Goal: Task Accomplishment & Management: Manage account settings

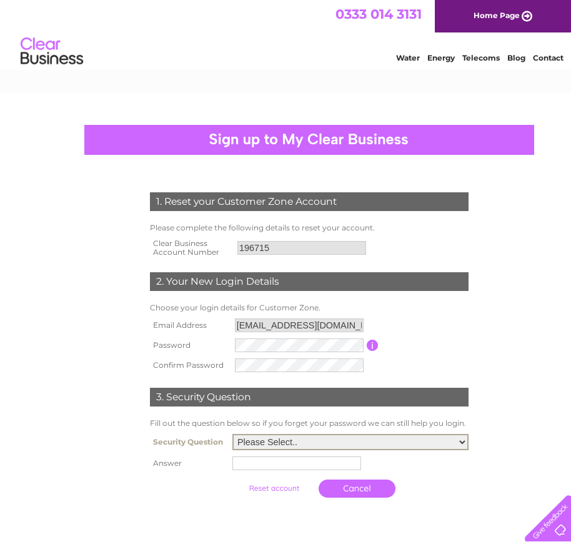
click at [463, 444] on select "Please Select.. In what town or city was your first job? In what town or city d…" at bounding box center [350, 442] width 236 height 16
click at [232, 434] on select "Please Select.. In what town or city was your first job? In what town or city d…" at bounding box center [350, 442] width 236 height 16
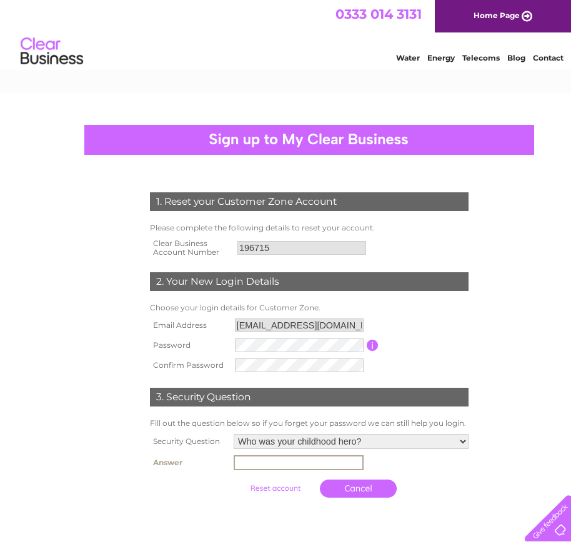
click at [292, 469] on input "text" at bounding box center [298, 462] width 130 height 15
click at [464, 439] on select "Please Select.. In what town or city was your first job? In what town or city d…" at bounding box center [350, 442] width 236 height 16
select select "1"
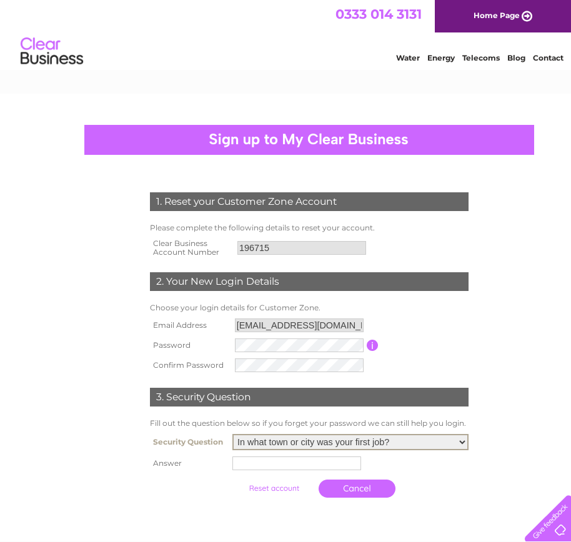
click at [232, 434] on select "Please Select.. In what town or city was your first job? In what town or city d…" at bounding box center [350, 442] width 236 height 16
click at [262, 466] on input "text" at bounding box center [298, 462] width 130 height 15
type input "Aylesbury"
click at [264, 489] on input "submit" at bounding box center [275, 487] width 77 height 17
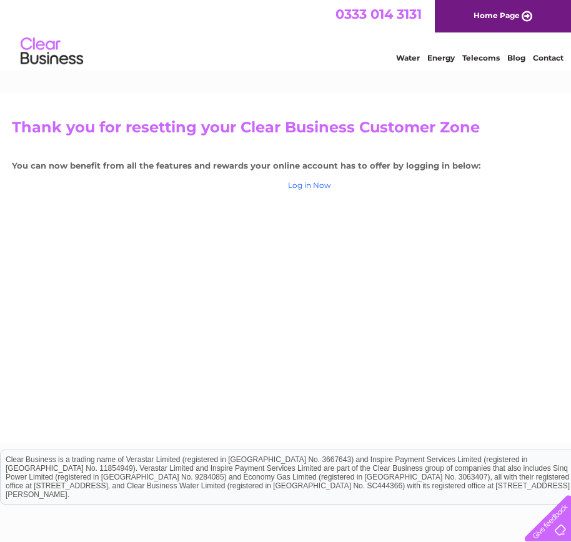
click at [310, 187] on link "Log in Now" at bounding box center [309, 184] width 43 height 9
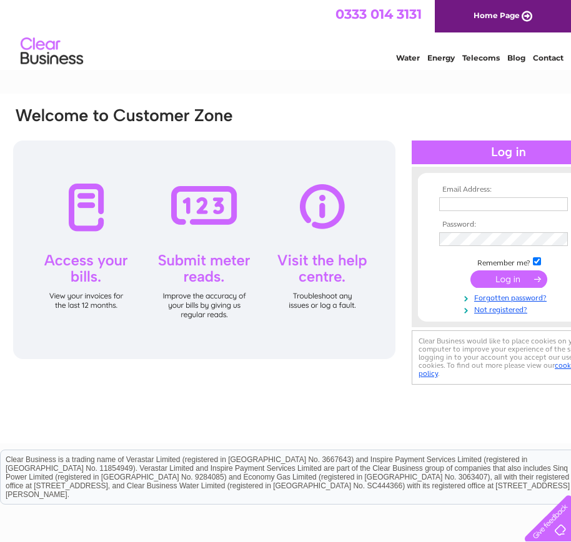
click at [489, 209] on input "text" at bounding box center [503, 204] width 129 height 14
type input "annebusby888@gmail.com"
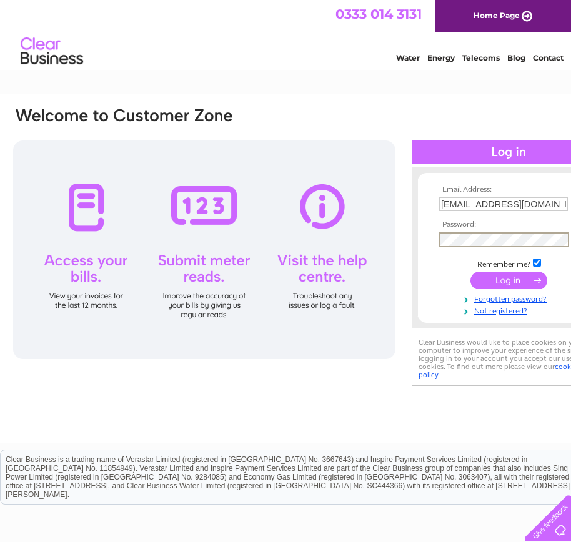
click at [510, 283] on input "submit" at bounding box center [508, 280] width 77 height 17
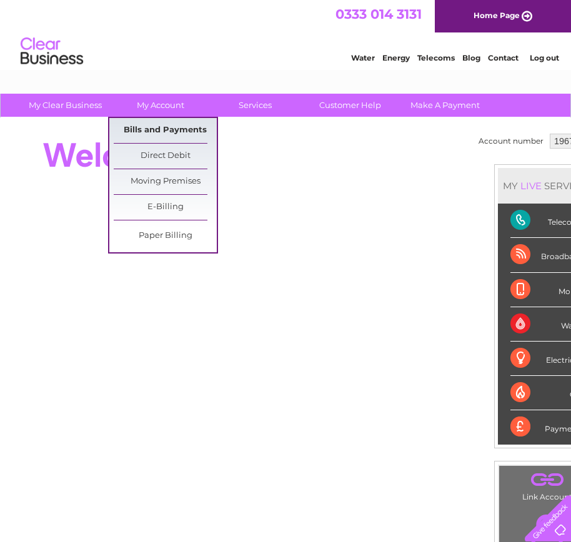
click at [166, 125] on link "Bills and Payments" at bounding box center [165, 130] width 103 height 25
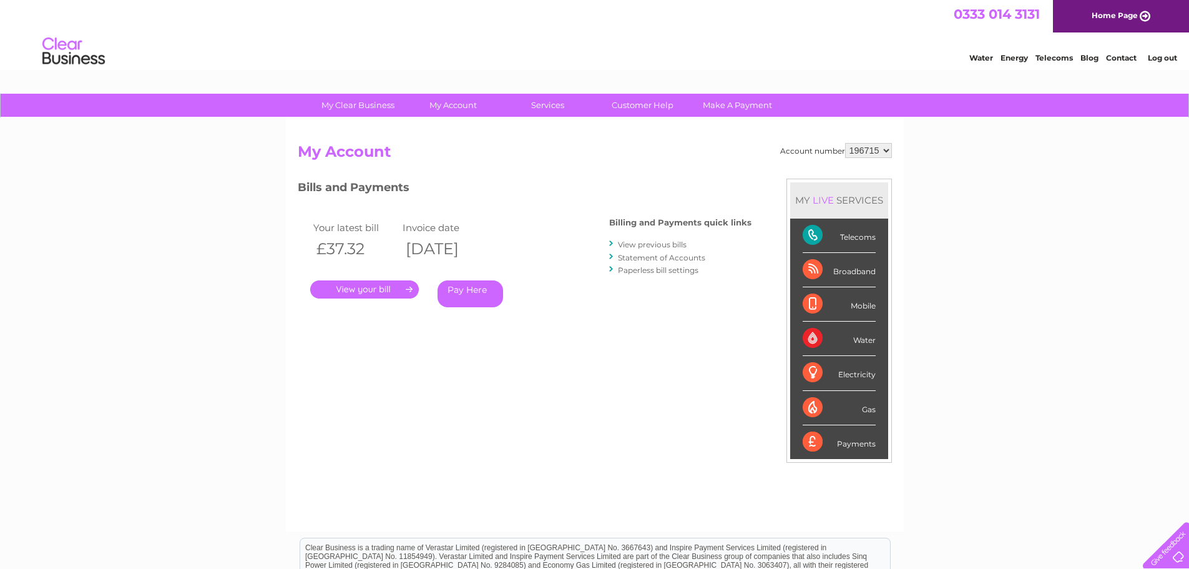
click at [570, 256] on link "Statement of Accounts" at bounding box center [661, 257] width 87 height 9
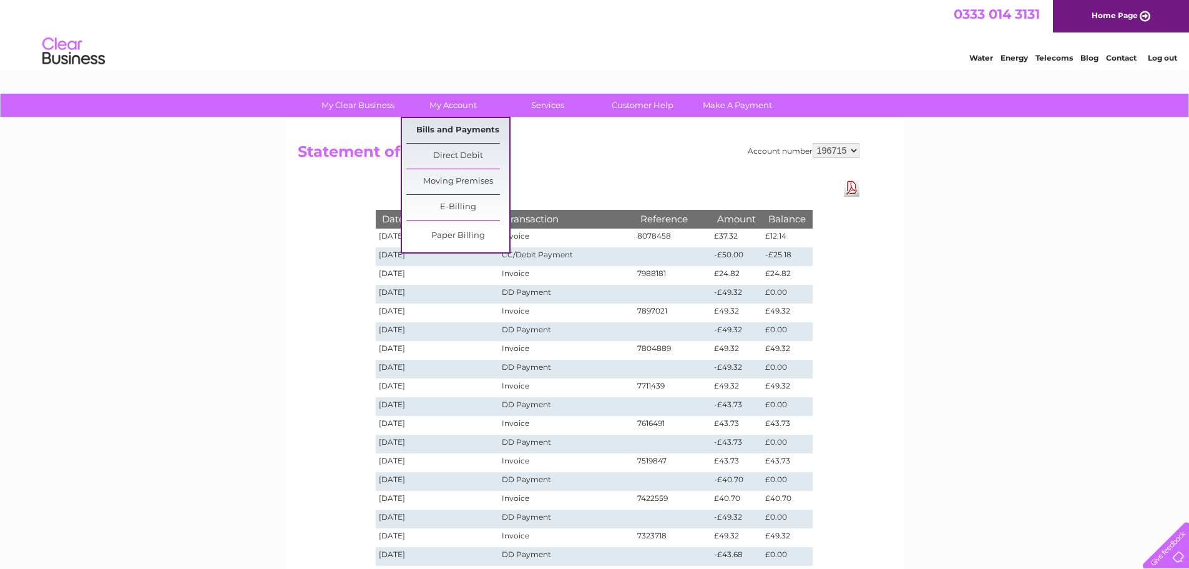
click at [453, 127] on link "Bills and Payments" at bounding box center [457, 130] width 103 height 25
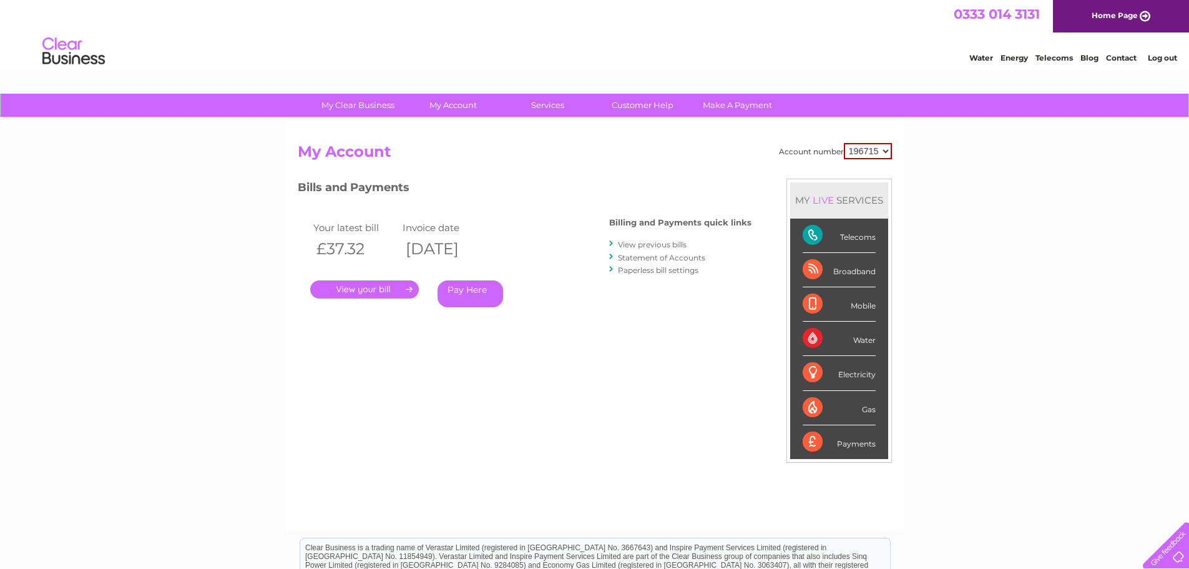
click at [390, 289] on link "." at bounding box center [364, 289] width 109 height 18
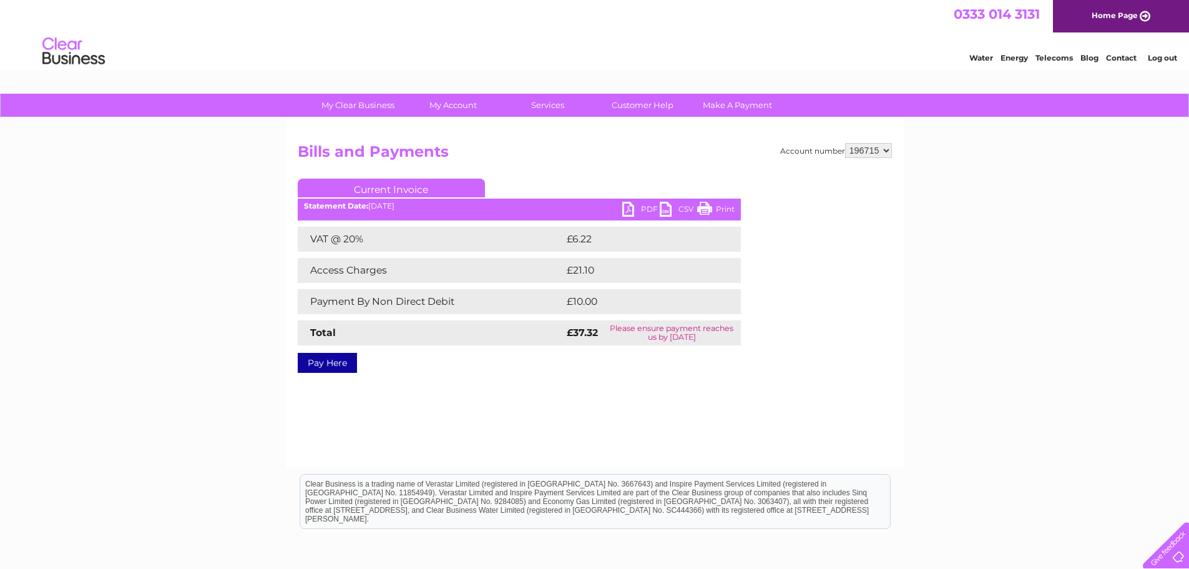
click at [636, 207] on link "PDF" at bounding box center [640, 211] width 37 height 18
drag, startPoint x: 1116, startPoint y: 252, endPoint x: 1141, endPoint y: 154, distance: 100.5
click at [1116, 255] on div "My Clear Business Login Details My Details My Preferences Link Account My Accou…" at bounding box center [594, 387] width 1189 height 587
click at [1162, 59] on link "Log out" at bounding box center [1162, 57] width 29 height 9
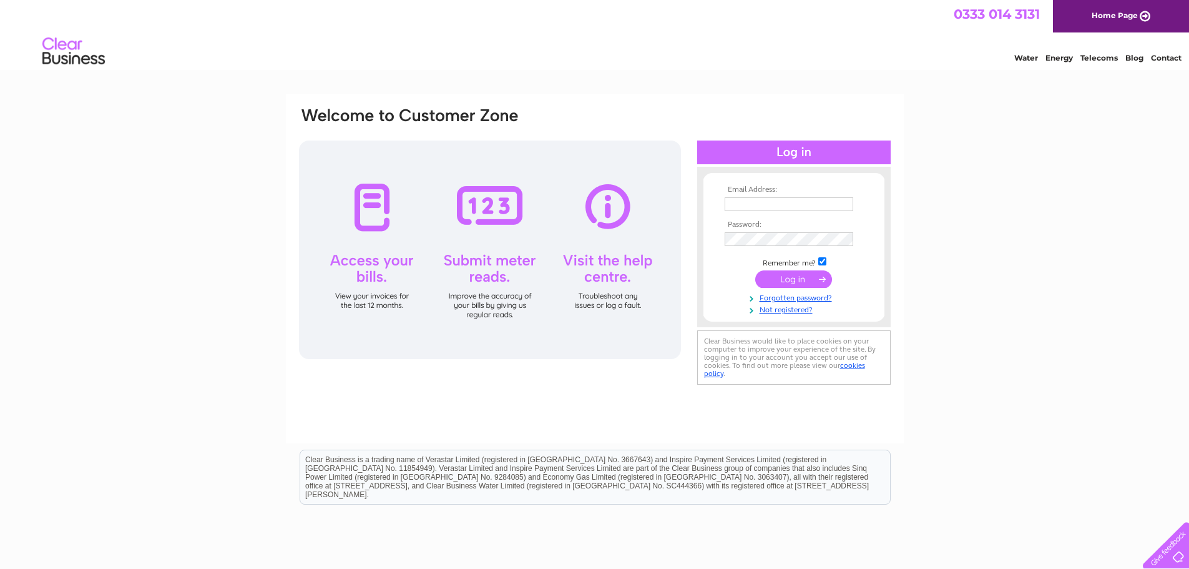
click at [841, 63] on div "Water Energy Telecoms Blog Contact" at bounding box center [594, 52] width 1189 height 41
